Goal: Task Accomplishment & Management: Manage account settings

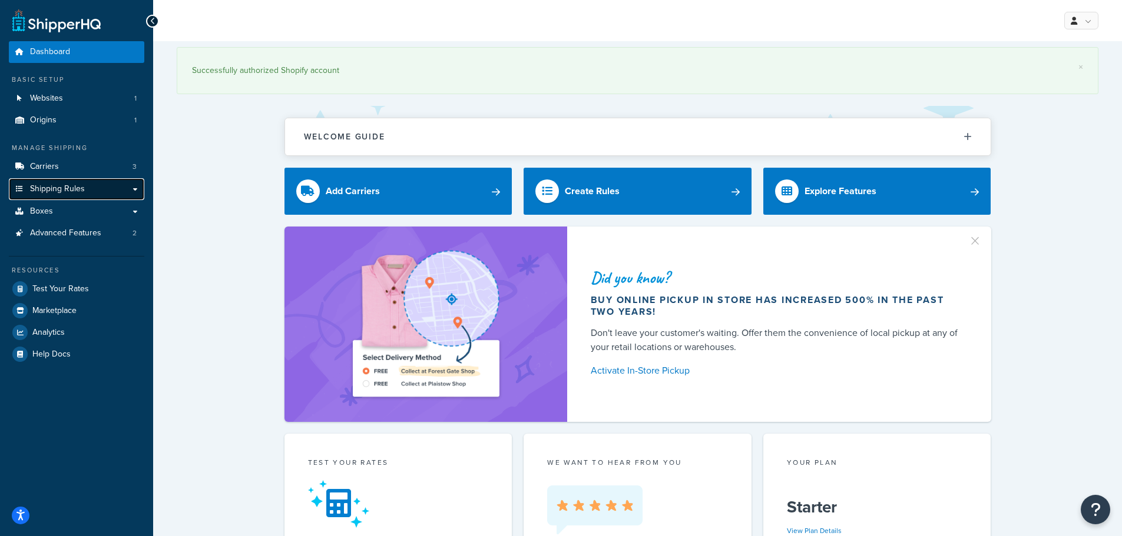
click at [85, 191] on link "Shipping Rules" at bounding box center [76, 189] width 135 height 22
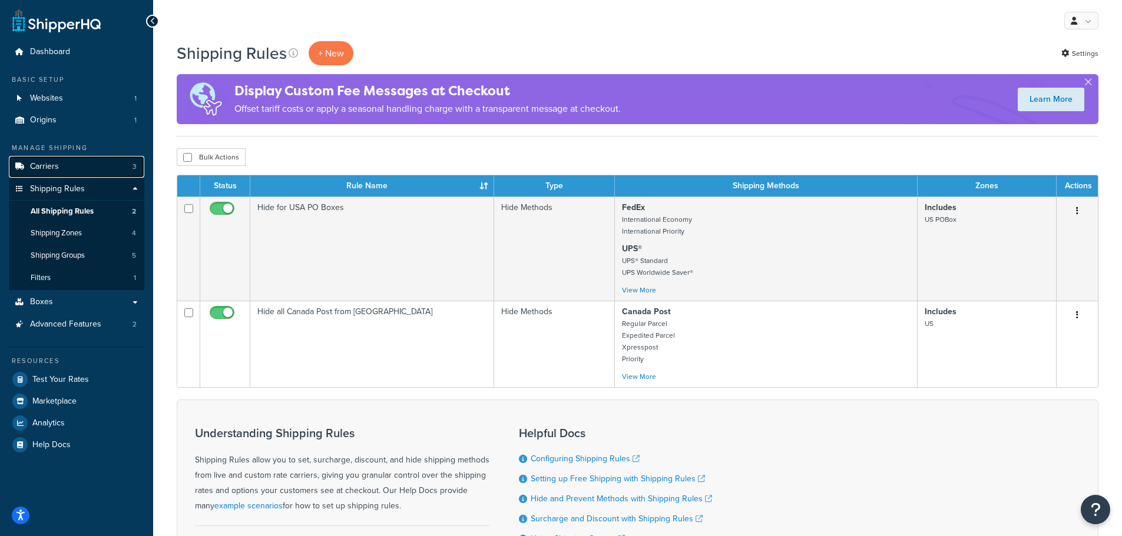
click at [77, 173] on link "Carriers 3" at bounding box center [76, 167] width 135 height 22
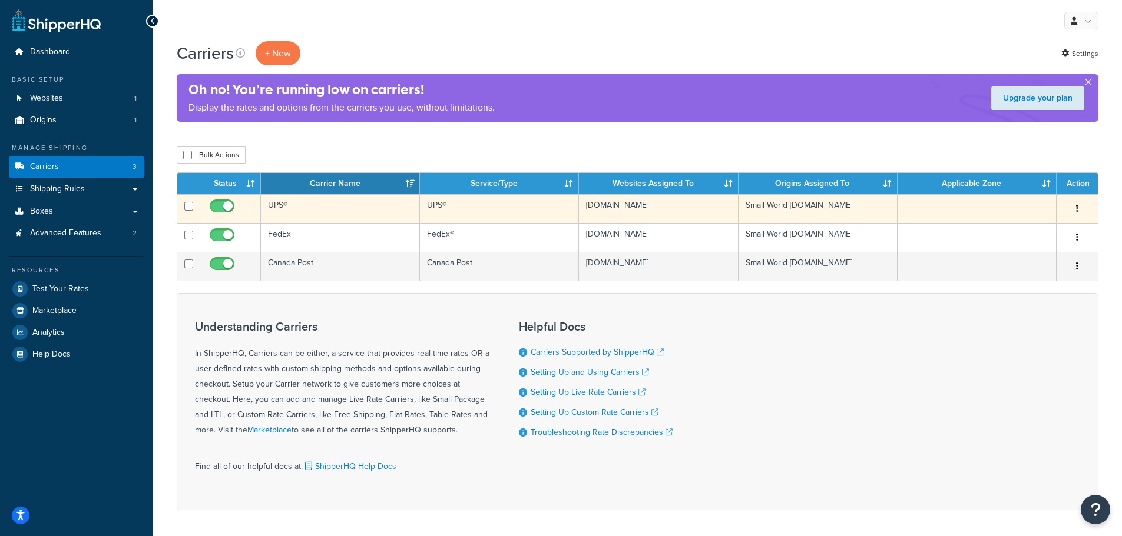
click at [479, 208] on td "UPS®" at bounding box center [499, 208] width 159 height 29
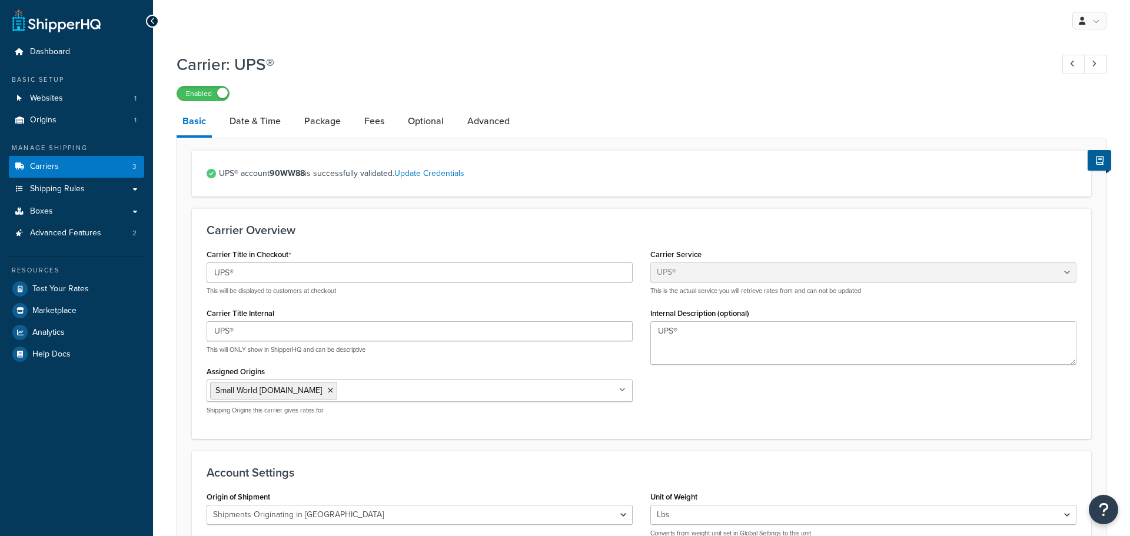
select select "ups"
select select "can"
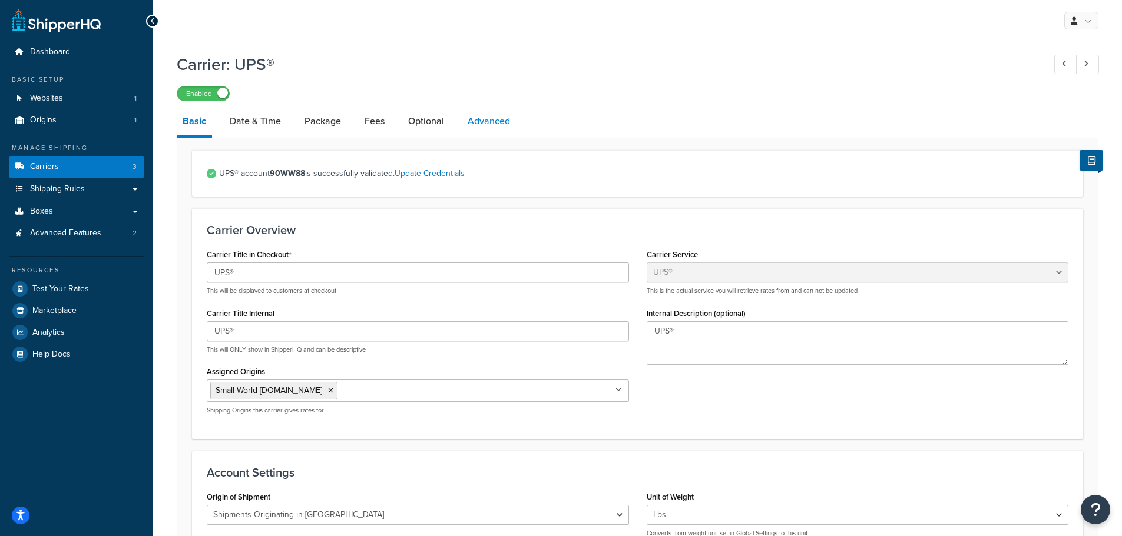
click at [485, 122] on link "Advanced" at bounding box center [489, 121] width 54 height 28
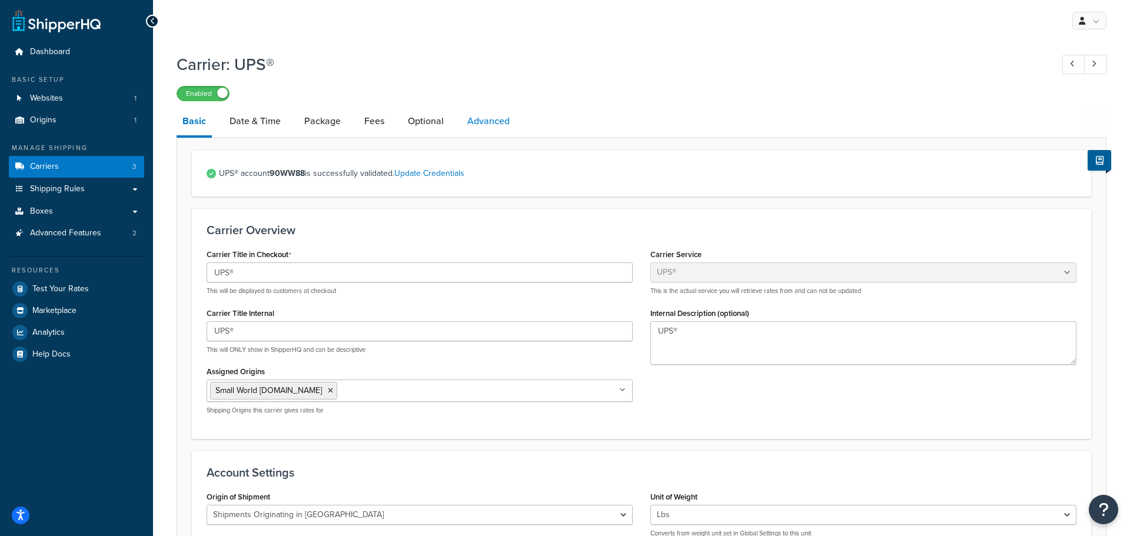
select select "false"
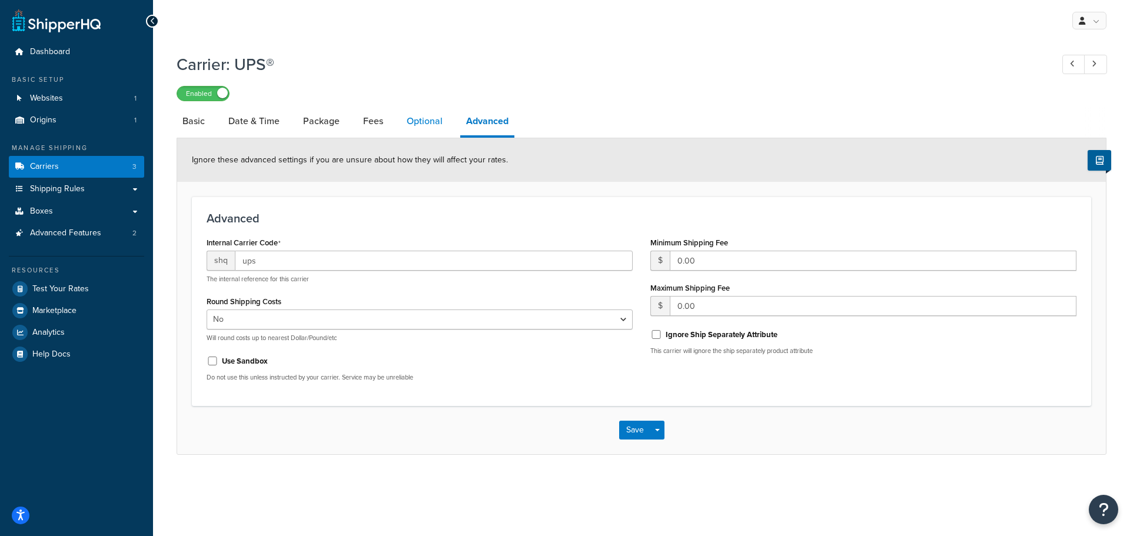
click at [420, 121] on link "Optional" at bounding box center [425, 121] width 48 height 28
select select "business"
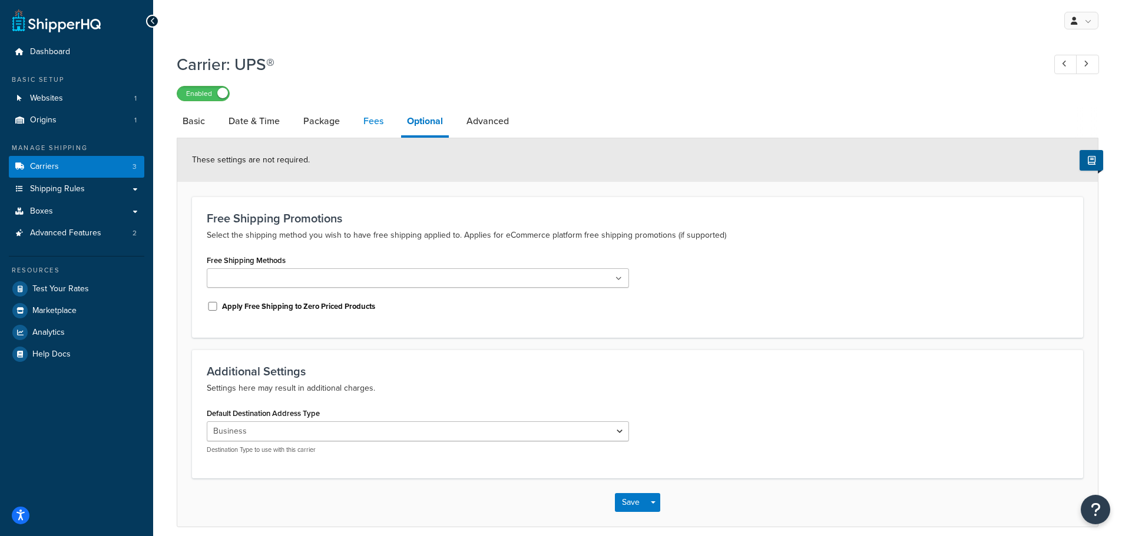
click at [366, 113] on link "Fees" at bounding box center [373, 121] width 32 height 28
select select "AFTER"
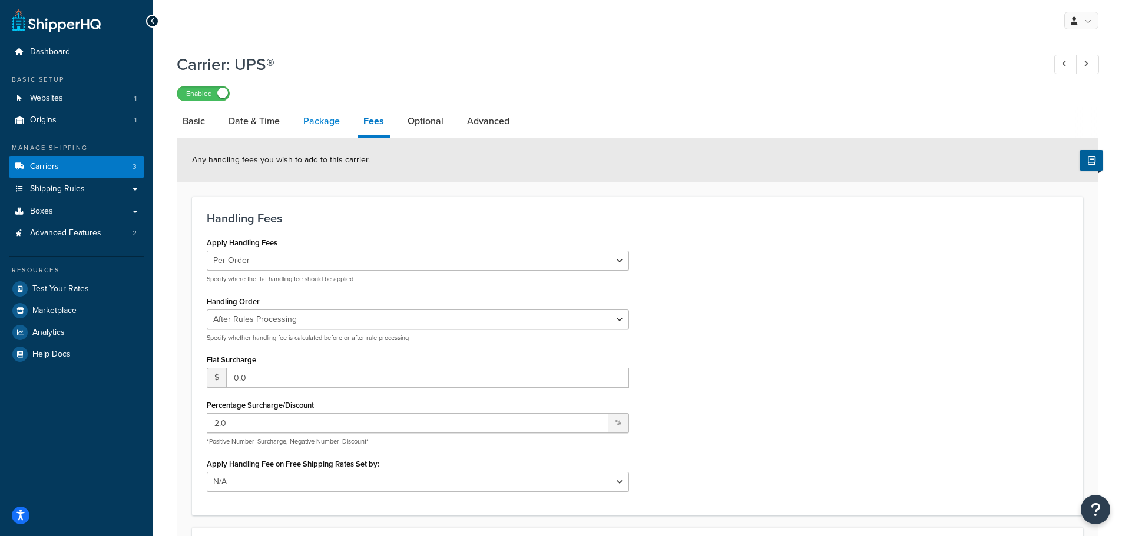
click at [331, 127] on link "Package" at bounding box center [321, 121] width 48 height 28
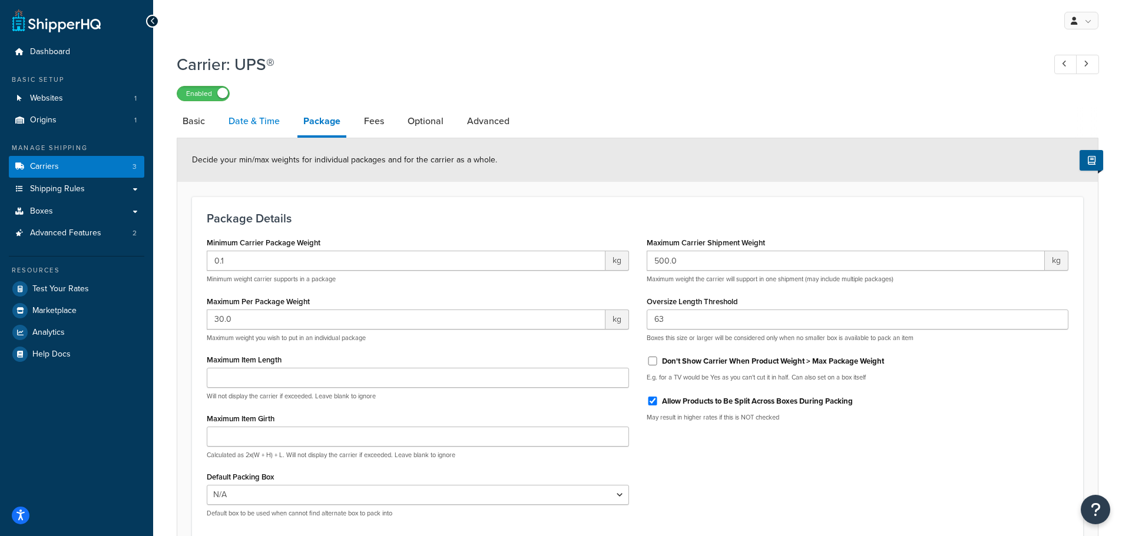
click at [254, 118] on link "Date & Time" at bounding box center [254, 121] width 63 height 28
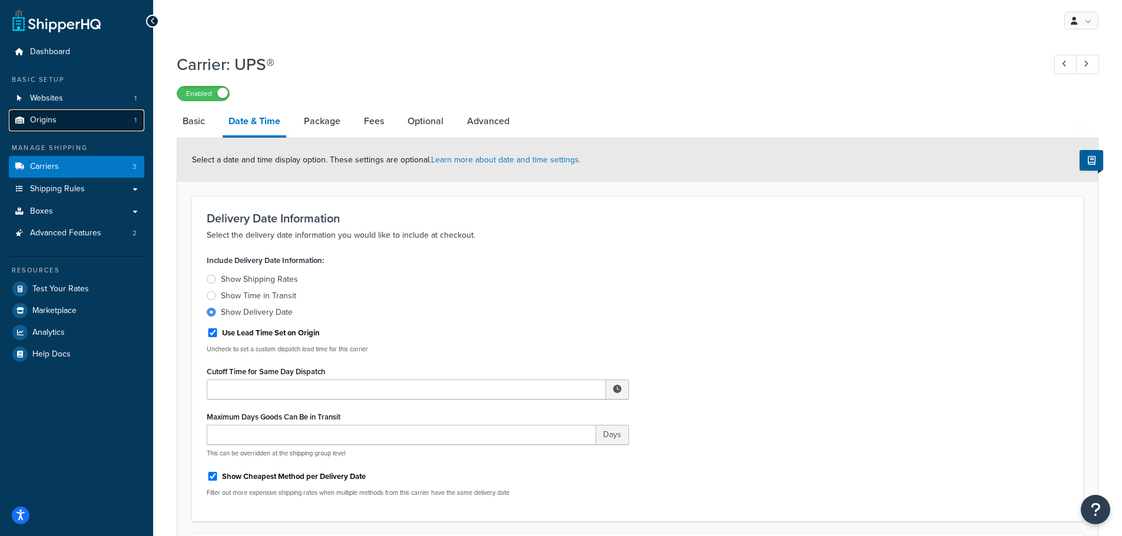
click at [44, 126] on link "Origins 1" at bounding box center [76, 121] width 135 height 22
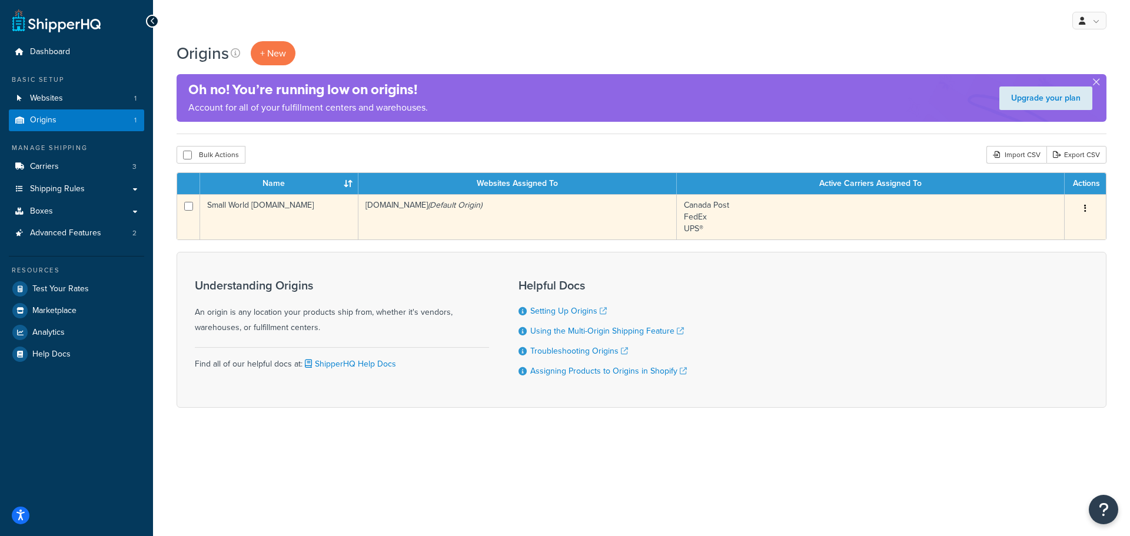
click at [281, 218] on td "Small World [DOMAIN_NAME]" at bounding box center [279, 216] width 158 height 45
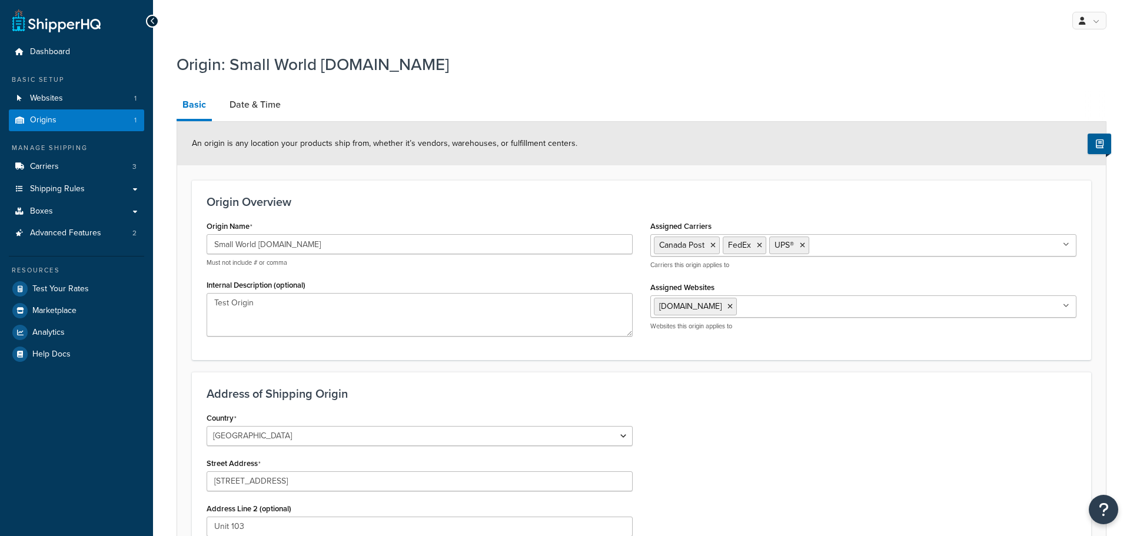
select select "1039"
select select "62"
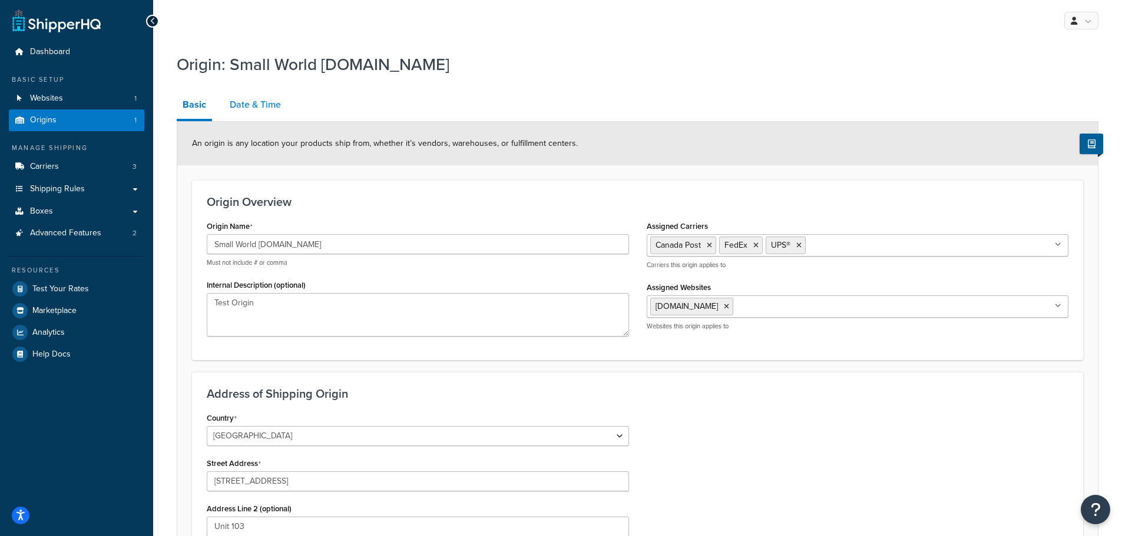
click at [272, 101] on link "Date & Time" at bounding box center [255, 105] width 63 height 28
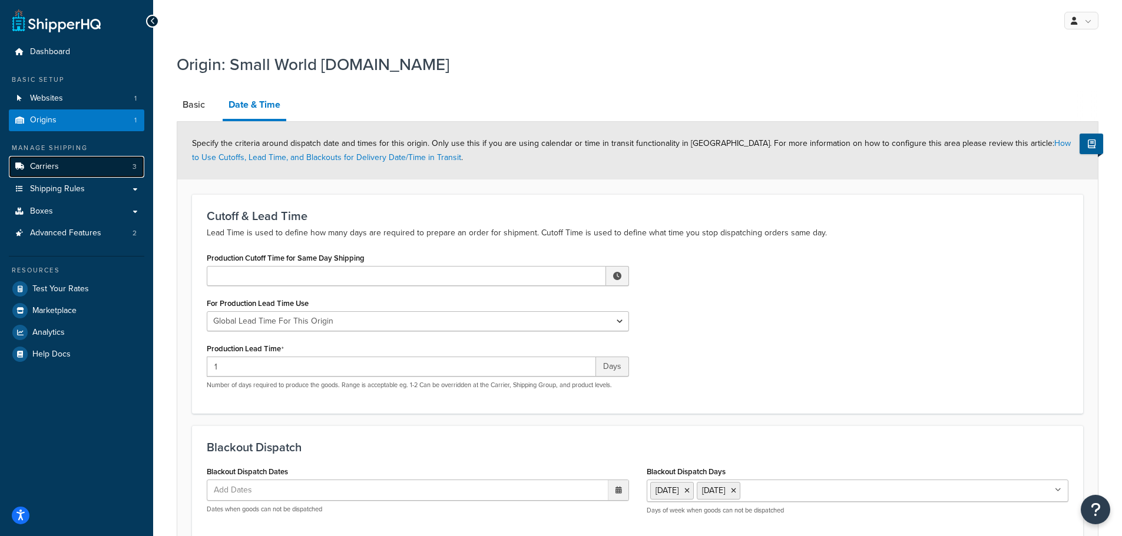
click at [75, 171] on link "Carriers 3" at bounding box center [76, 167] width 135 height 22
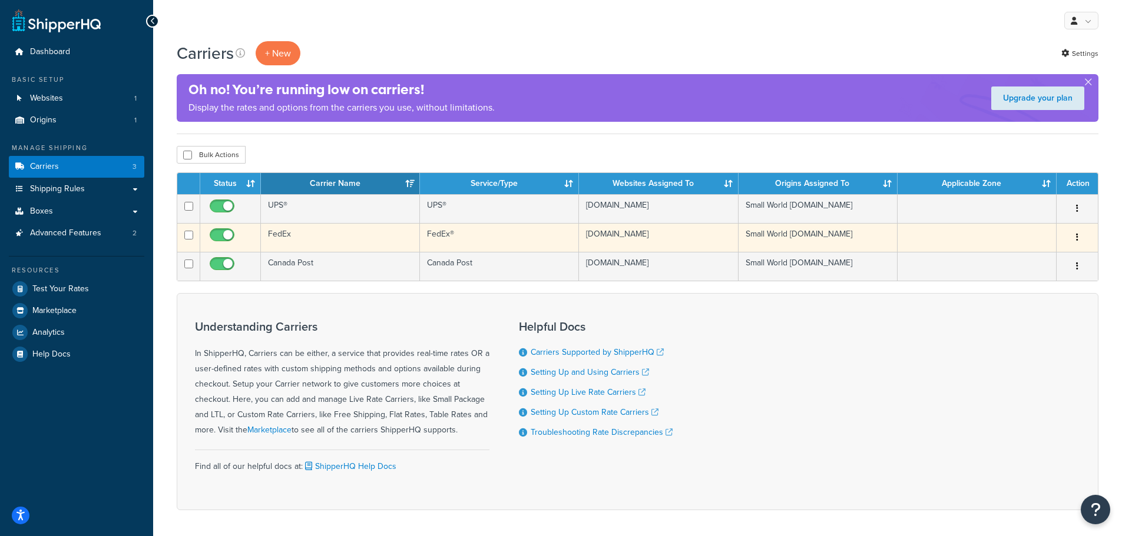
click at [305, 237] on td "FedEx" at bounding box center [340, 237] width 159 height 29
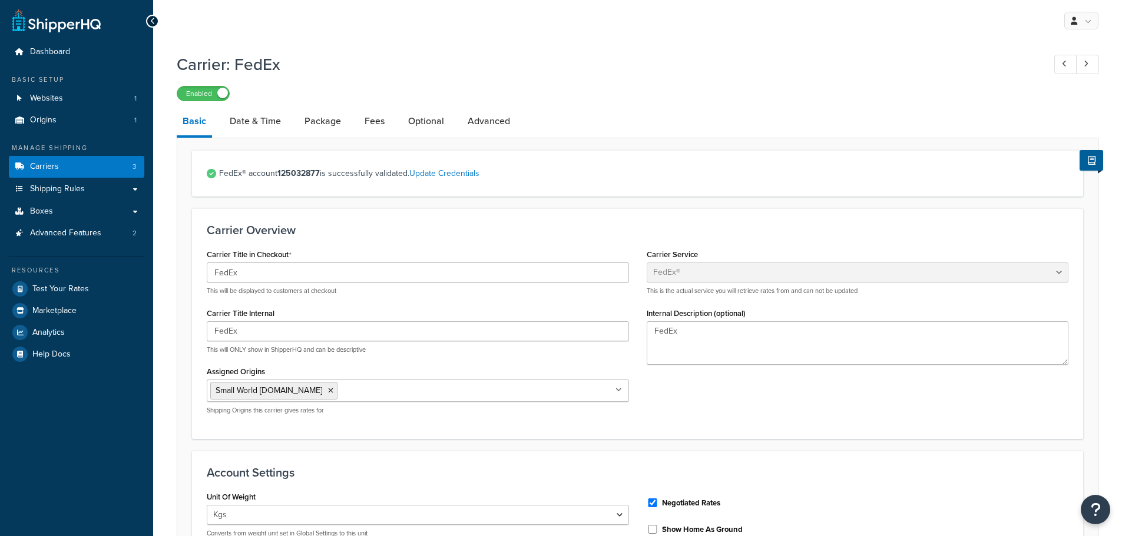
select select "fedEx"
select select "kg"
select select "CM"
select select "REGULAR_PICKUP"
select select "YOUR_PACKAGING"
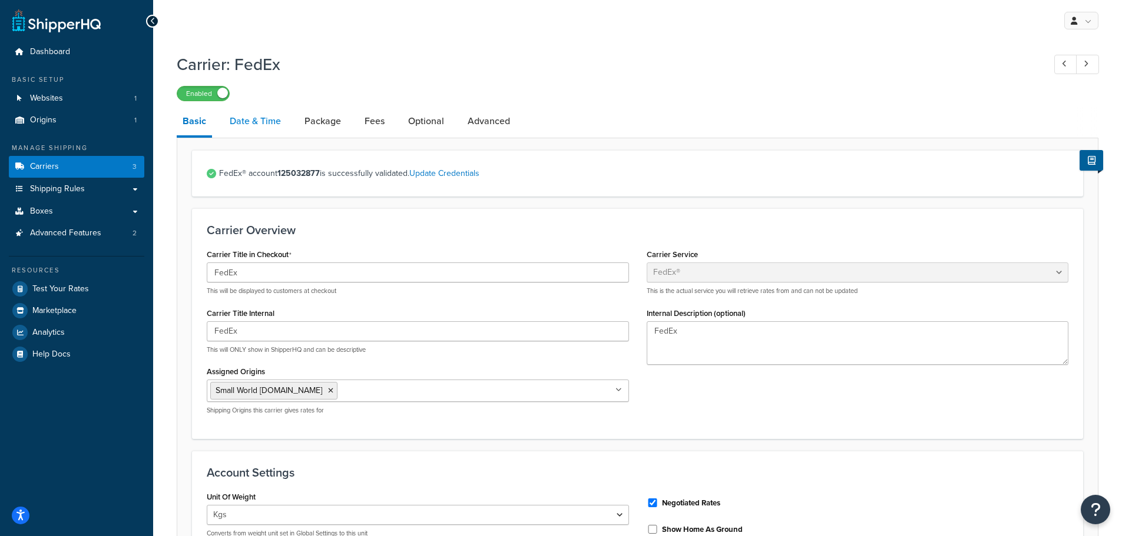
click at [271, 124] on link "Date & Time" at bounding box center [255, 121] width 63 height 28
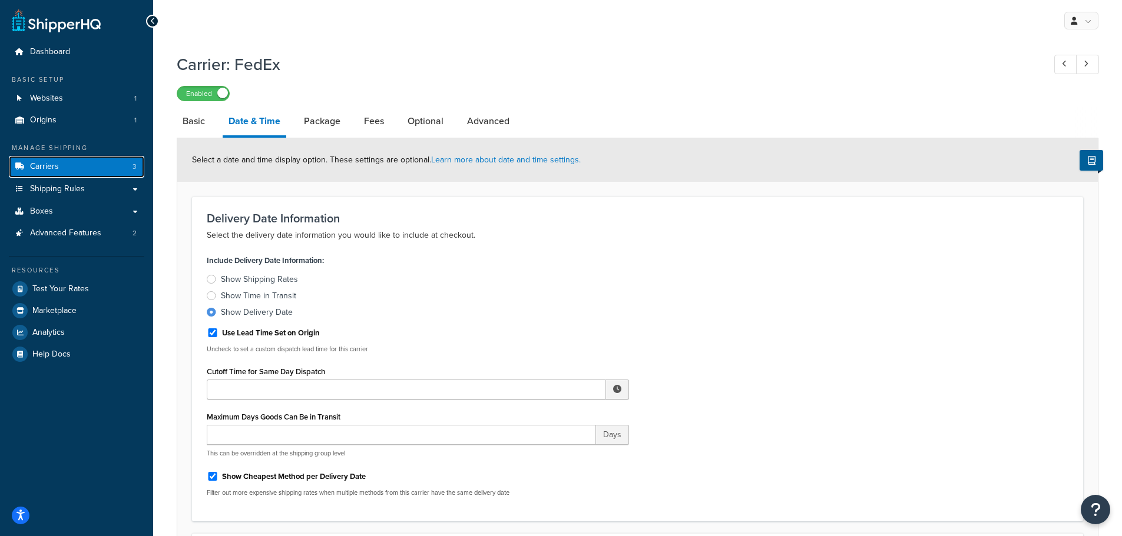
click at [87, 168] on link "Carriers 3" at bounding box center [76, 167] width 135 height 22
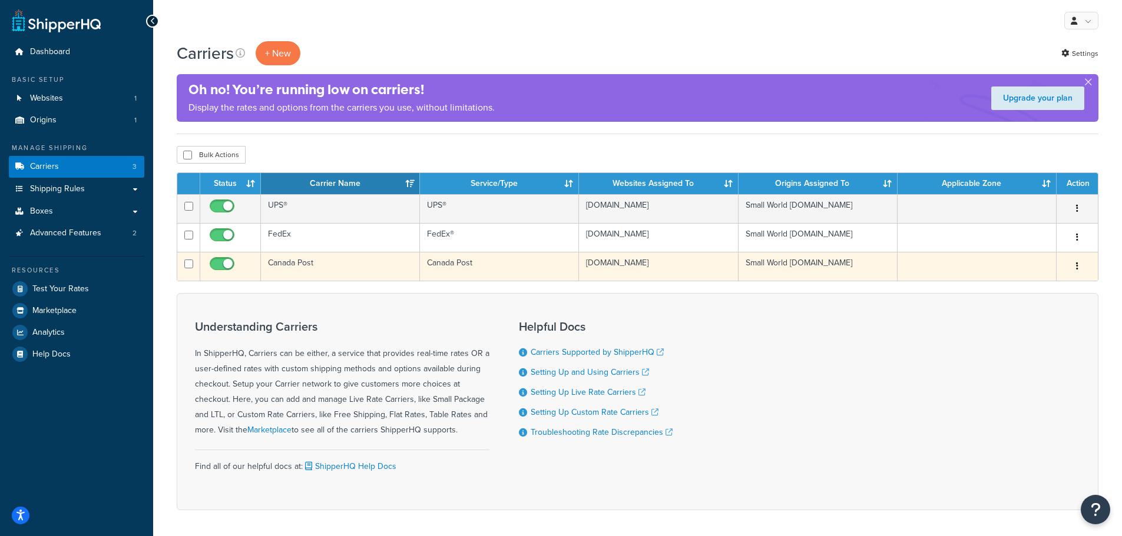
click at [284, 261] on td "Canada Post" at bounding box center [340, 266] width 159 height 29
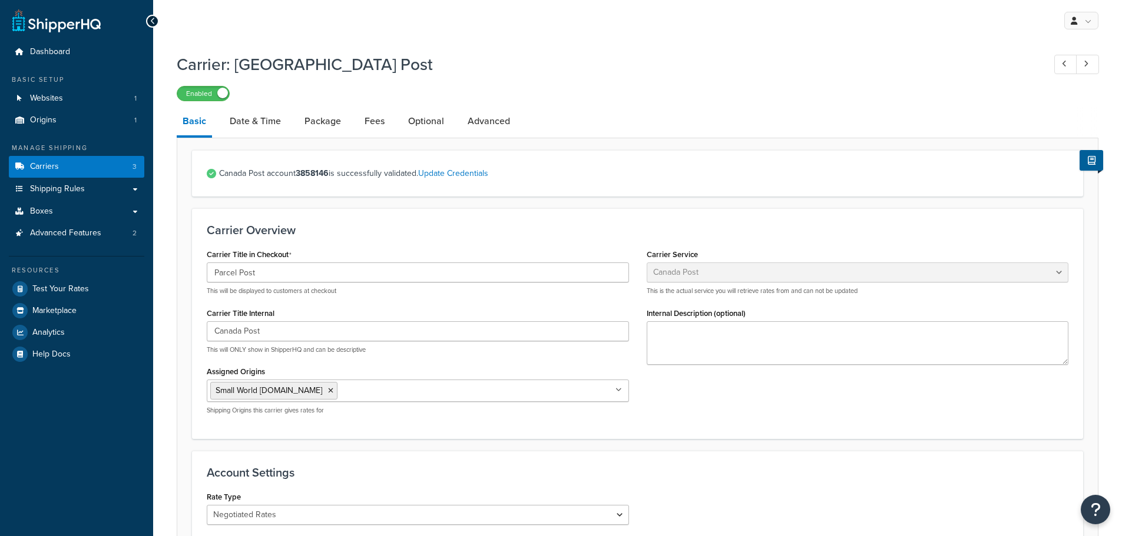
select select "canadaPost"
select select "NEGOTIATED"
click at [273, 123] on link "Date & Time" at bounding box center [255, 121] width 63 height 28
